Goal: Information Seeking & Learning: Learn about a topic

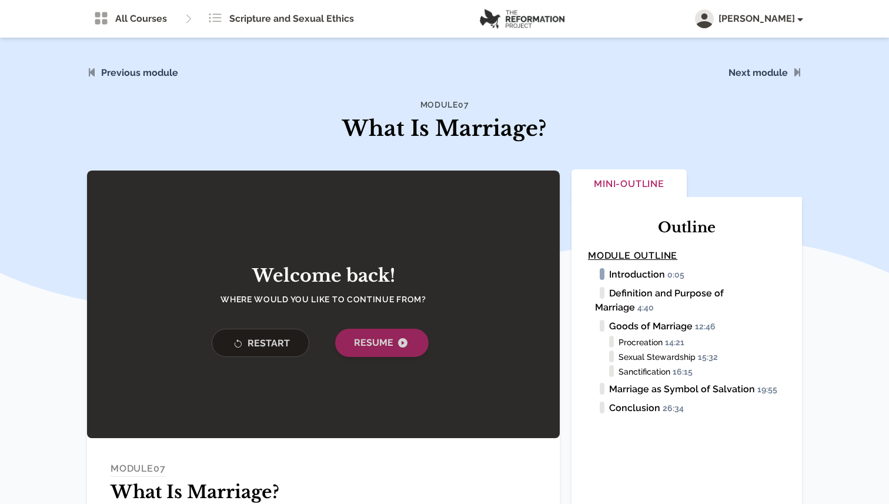
click at [368, 336] on span "Resume" at bounding box center [382, 343] width 56 height 14
